Goal: Find contact information: Find contact information

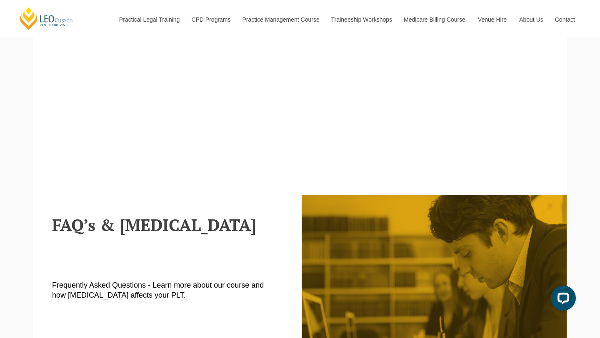
scroll to position [443, 0]
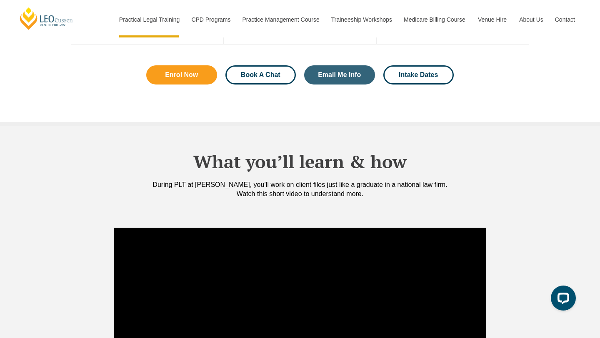
click at [266, 72] on span "Book A Chat" at bounding box center [261, 75] width 40 height 7
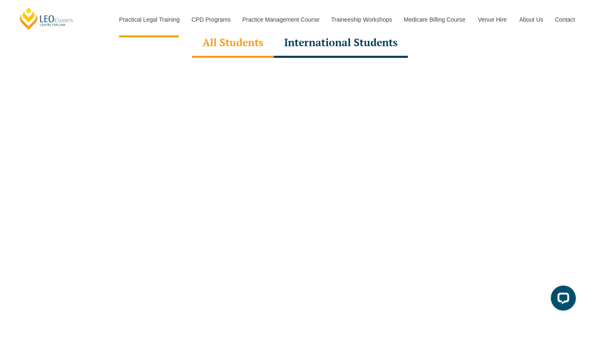
scroll to position [2615, 0]
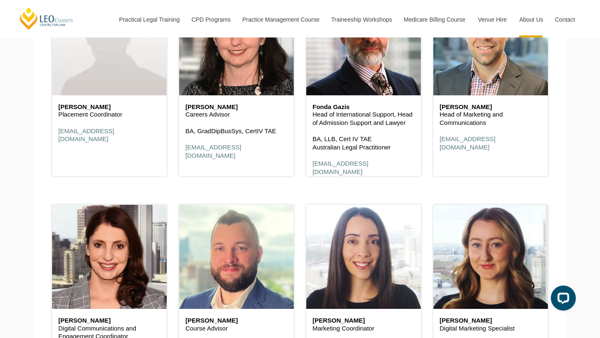
scroll to position [1277, 0]
